Goal: Task Accomplishment & Management: Use online tool/utility

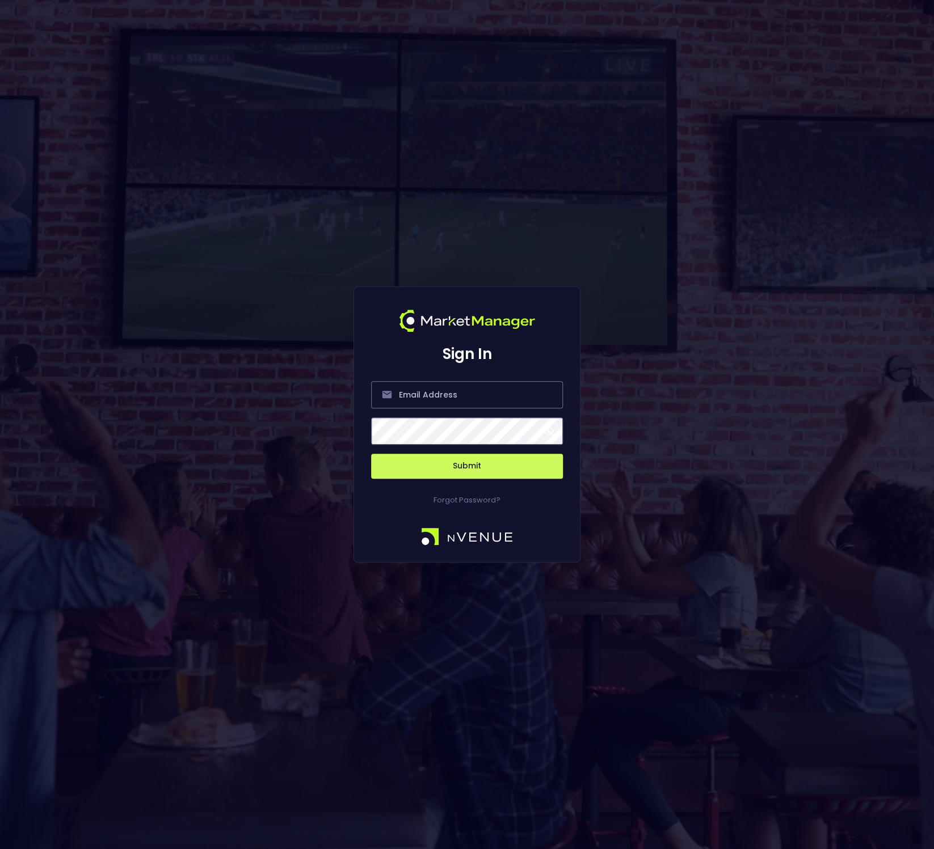
click at [267, 470] on div "Sign In Submit Forgot Password?" at bounding box center [467, 424] width 934 height 849
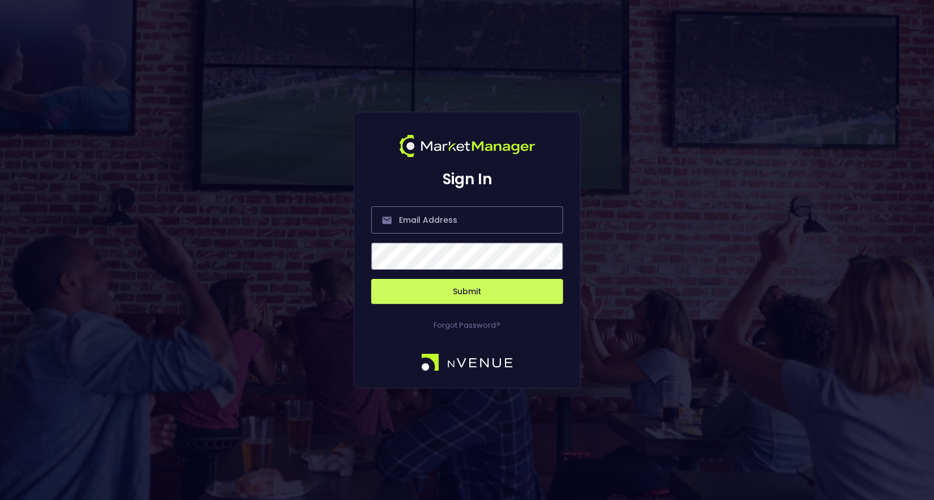
click at [193, 357] on div "Sign In Submit Forgot Password?" at bounding box center [467, 250] width 934 height 500
click at [421, 223] on input "email" at bounding box center [467, 219] width 192 height 27
click at [208, 340] on div "Sign In Submit Forgot Password?" at bounding box center [467, 250] width 934 height 500
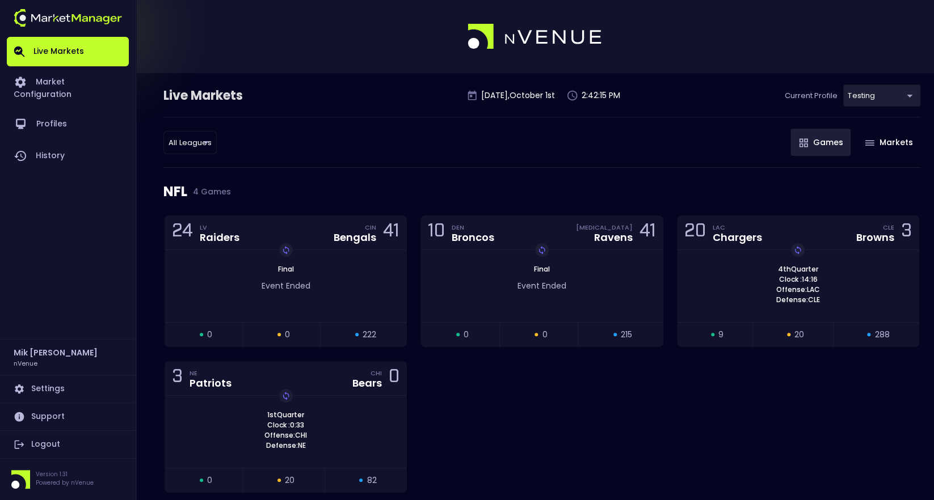
click at [57, 439] on link "Logout" at bounding box center [68, 444] width 122 height 27
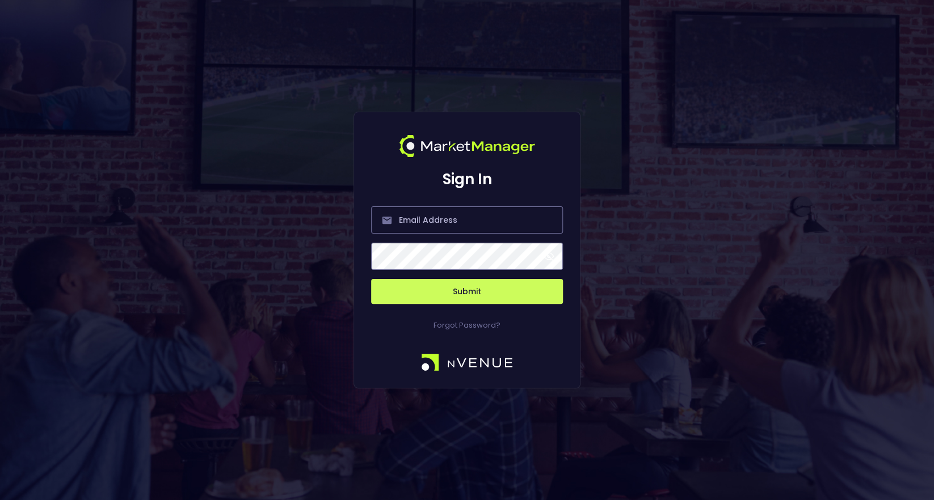
click at [203, 415] on div "Sign In Submit Forgot Password?" at bounding box center [467, 250] width 934 height 500
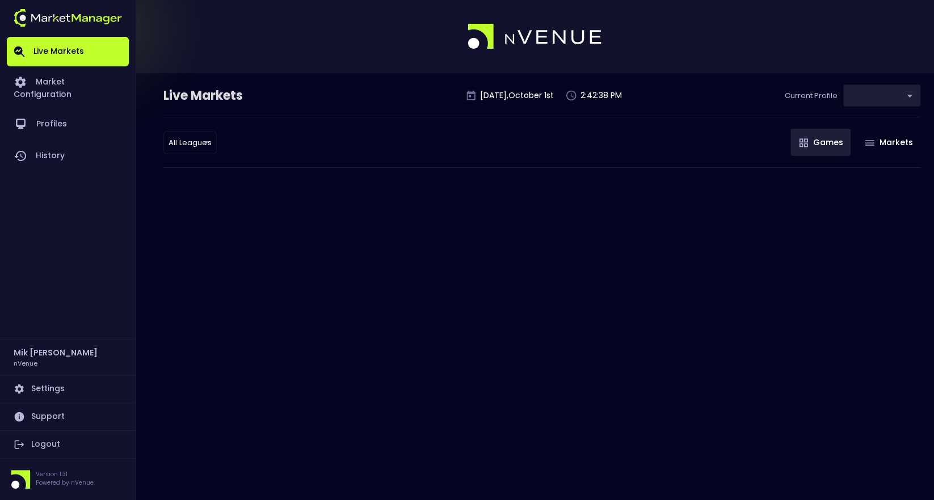
type input "d66ee90f-df8e-430e-a05c-aaf70ad95ad9"
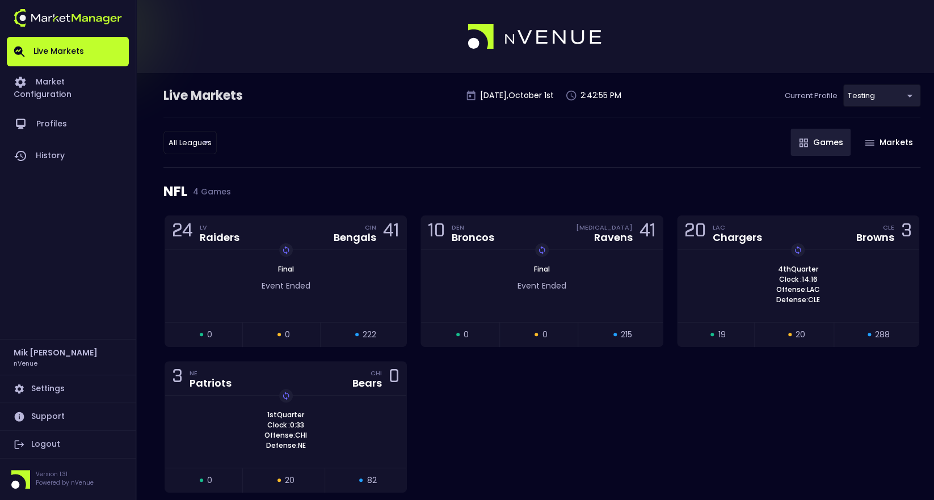
click at [54, 438] on link "Logout" at bounding box center [68, 444] width 122 height 27
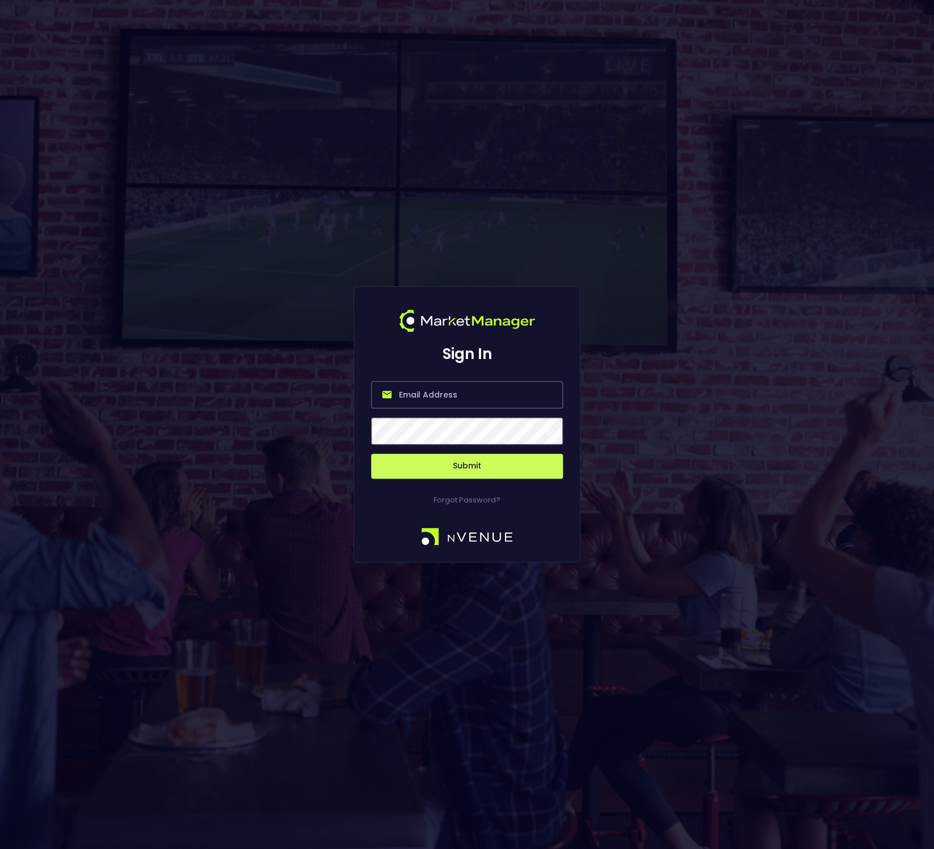
click at [441, 394] on input "email" at bounding box center [467, 394] width 192 height 27
type input "test@staging.com"
drag, startPoint x: 315, startPoint y: 415, endPoint x: 346, endPoint y: 424, distance: 32.5
click at [315, 415] on div "Sign In test@staging.com Submit Forgot Password?" at bounding box center [467, 424] width 934 height 849
click at [371, 454] on button "Submit" at bounding box center [467, 466] width 192 height 25
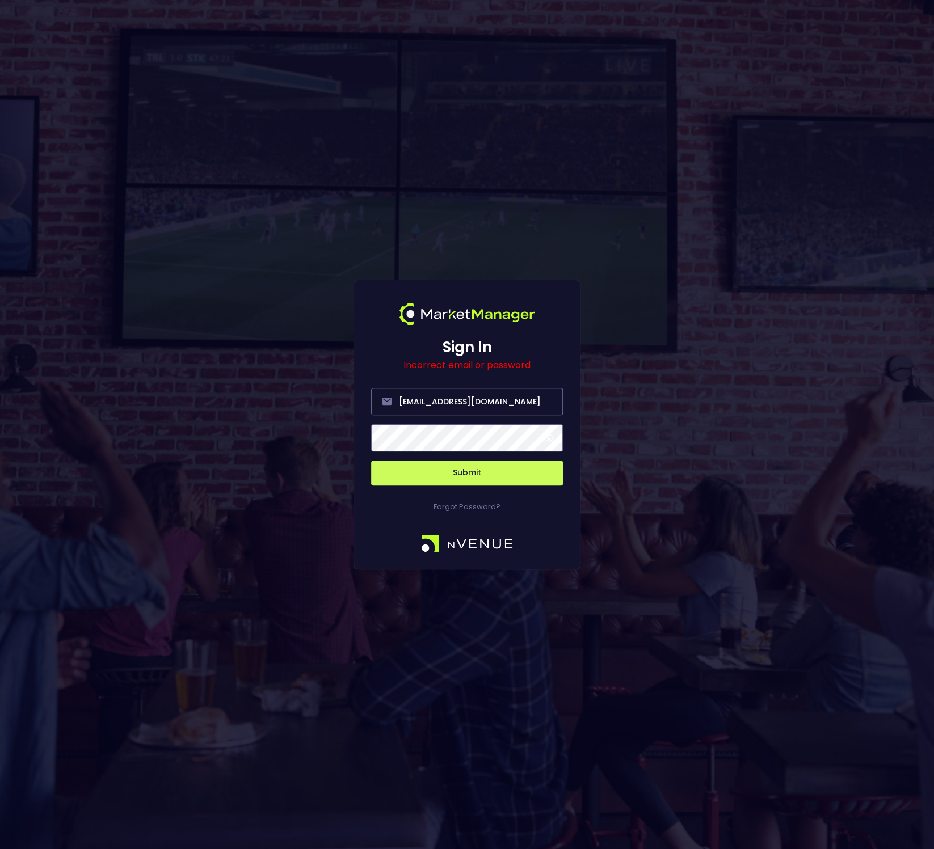
drag, startPoint x: 750, startPoint y: 466, endPoint x: 738, endPoint y: 466, distance: 11.9
click at [748, 466] on div "Sign In Incorrect email or password test@staging.com Submit Forgot Password?" at bounding box center [467, 424] width 934 height 849
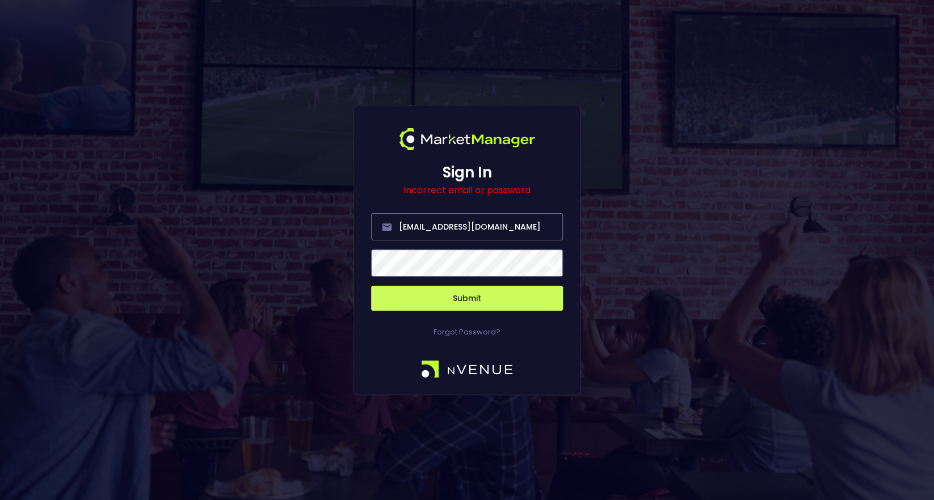
click at [199, 412] on div "Sign In Incorrect email or password test@staging.com Submit Forgot Password?" at bounding box center [467, 250] width 934 height 500
